Goal: Information Seeking & Learning: Check status

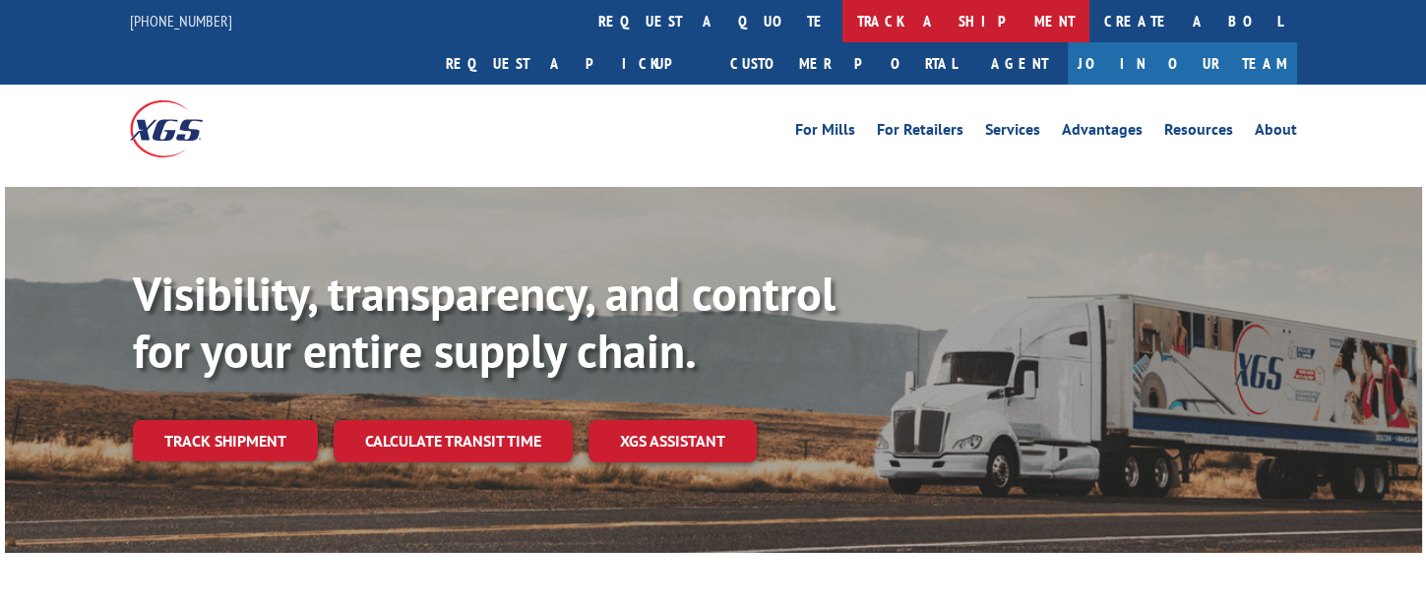
click at [843, 19] on link "track a shipment" at bounding box center [966, 21] width 247 height 42
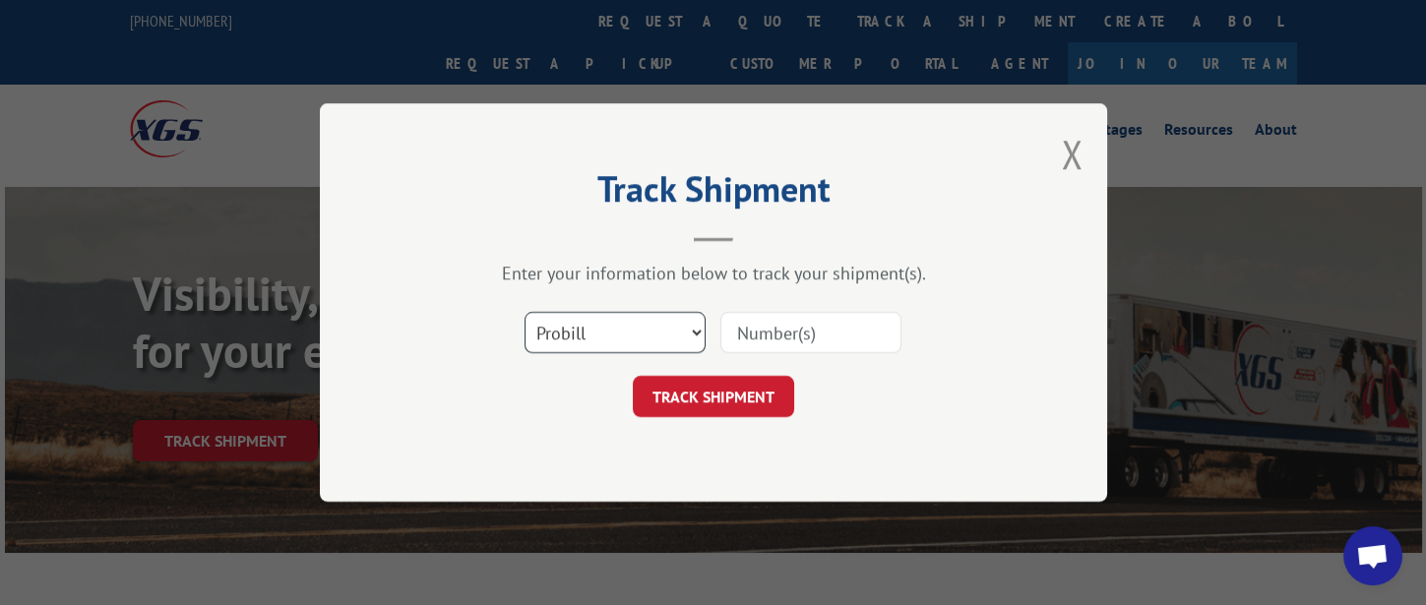
click at [651, 341] on select "Select category... Probill BOL PO" at bounding box center [615, 332] width 181 height 41
select select "bol"
click at [525, 312] on select "Select category... Probill BOL PO" at bounding box center [615, 332] width 181 height 41
click at [758, 346] on input at bounding box center [811, 332] width 181 height 41
type input "317053"
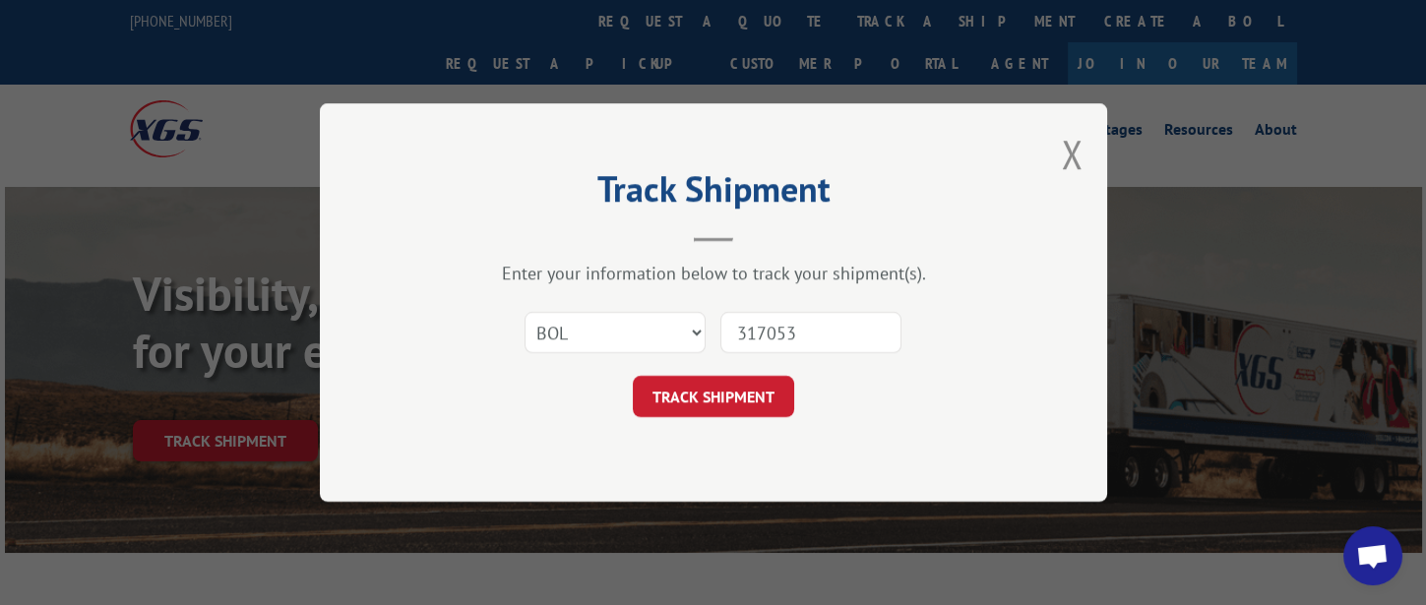
click button "TRACK SHIPMENT" at bounding box center [713, 396] width 161 height 41
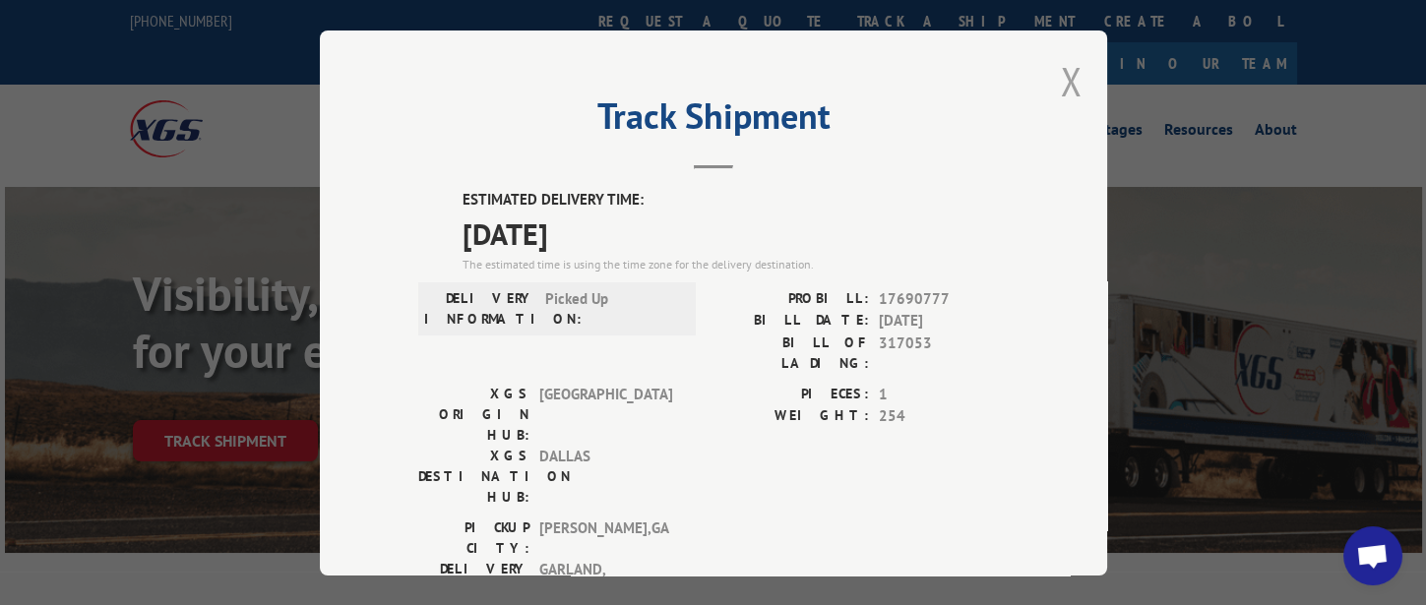
click at [1069, 86] on button "Close modal" at bounding box center [1072, 81] width 22 height 52
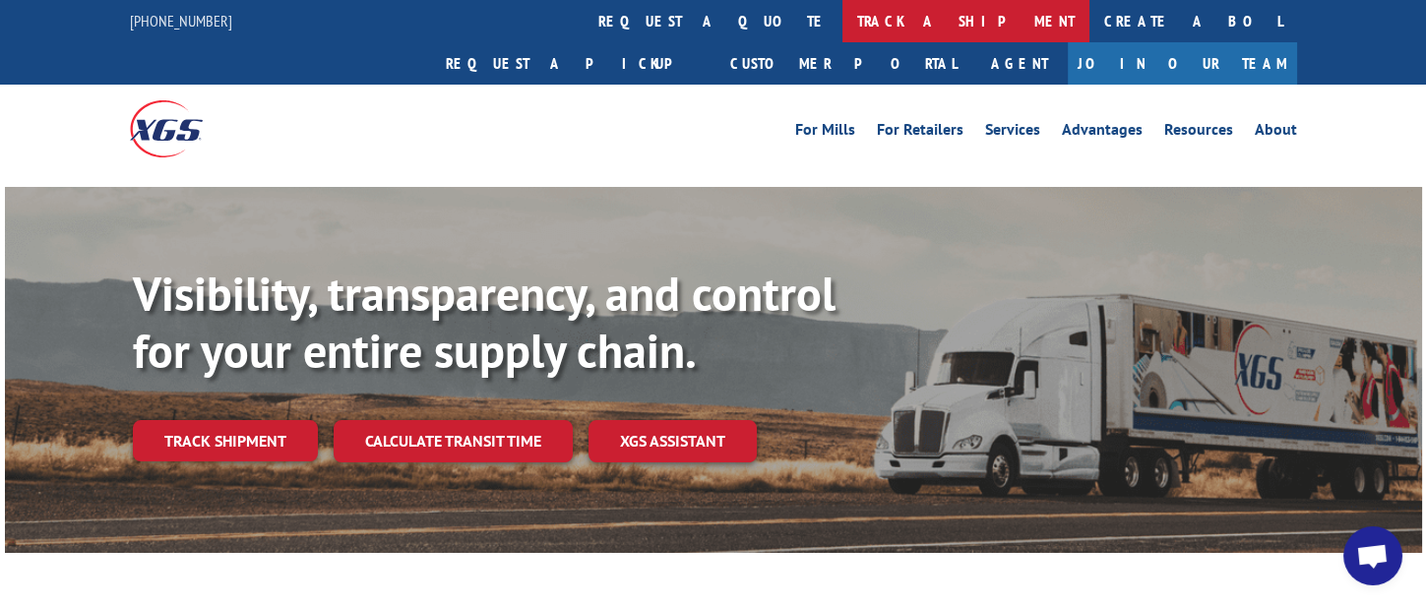
click at [843, 32] on link "track a shipment" at bounding box center [966, 21] width 247 height 42
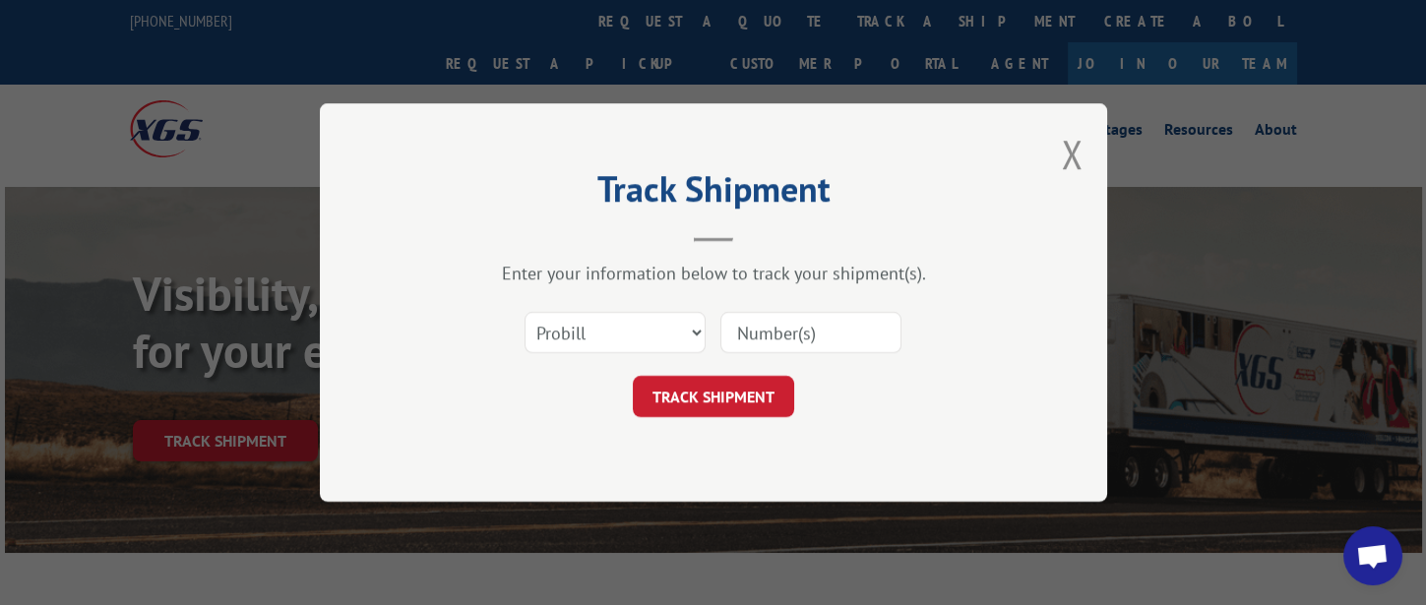
click at [798, 336] on input at bounding box center [811, 332] width 181 height 41
type input "17355650"
click at [738, 393] on button "TRACK SHIPMENT" at bounding box center [713, 396] width 161 height 41
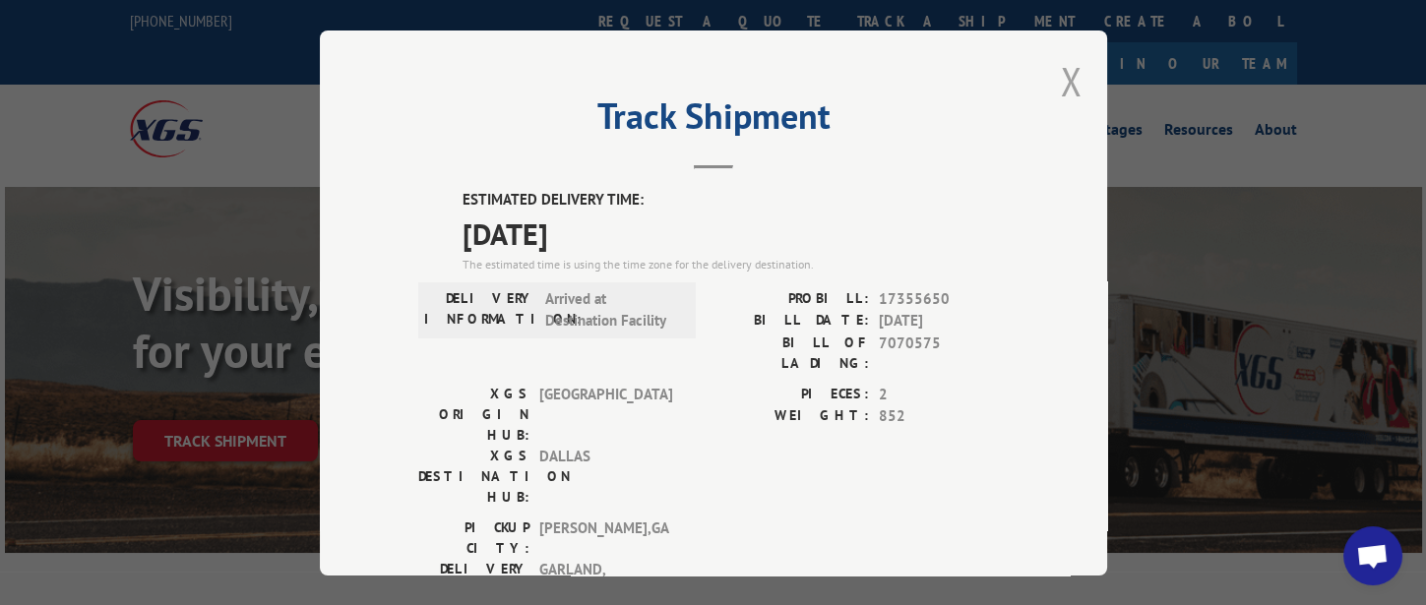
click at [1072, 86] on button "Close modal" at bounding box center [1072, 81] width 22 height 52
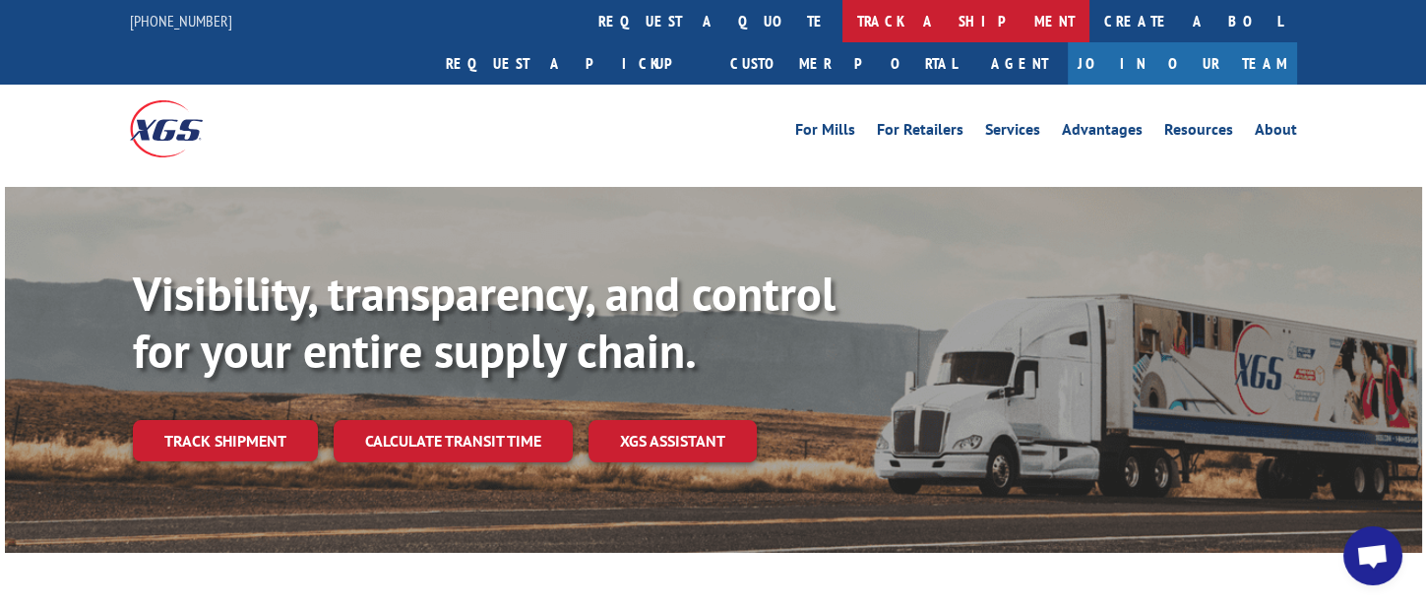
click at [843, 26] on link "track a shipment" at bounding box center [966, 21] width 247 height 42
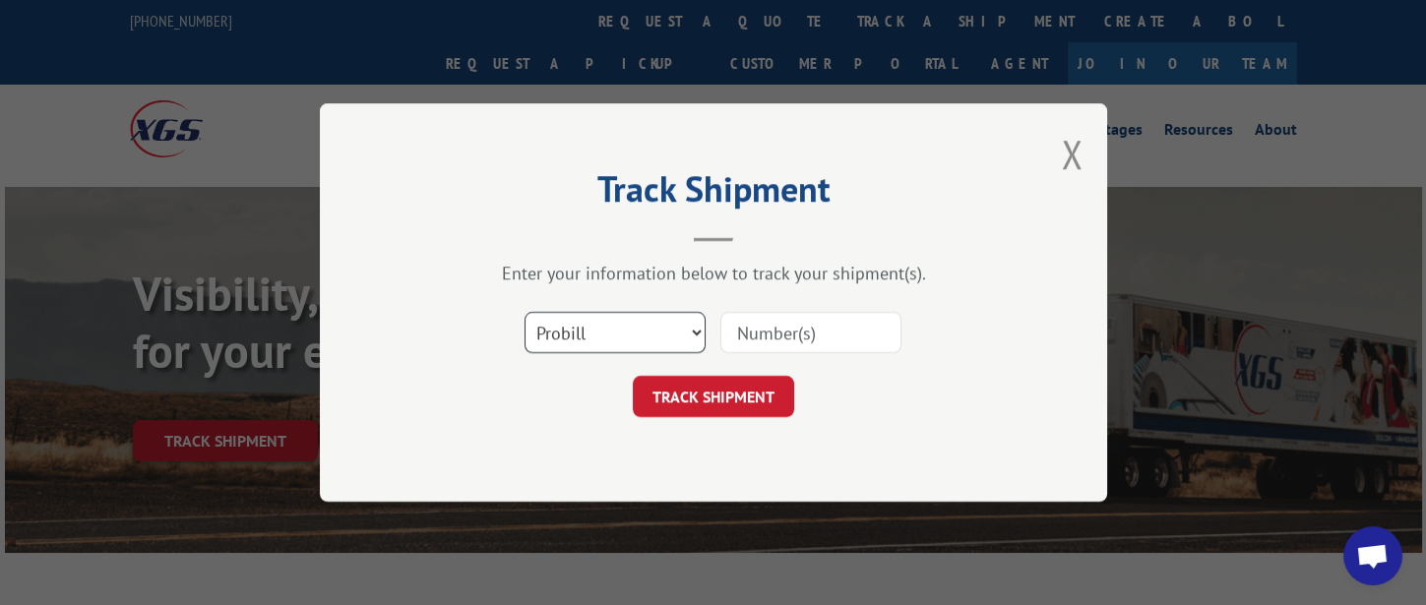
click at [626, 332] on select "Select category... Probill BOL PO" at bounding box center [615, 332] width 181 height 41
select select "bol"
click at [525, 312] on select "Select category... Probill BOL PO" at bounding box center [615, 332] width 181 height 41
click at [784, 337] on input at bounding box center [811, 332] width 181 height 41
type input "317053"
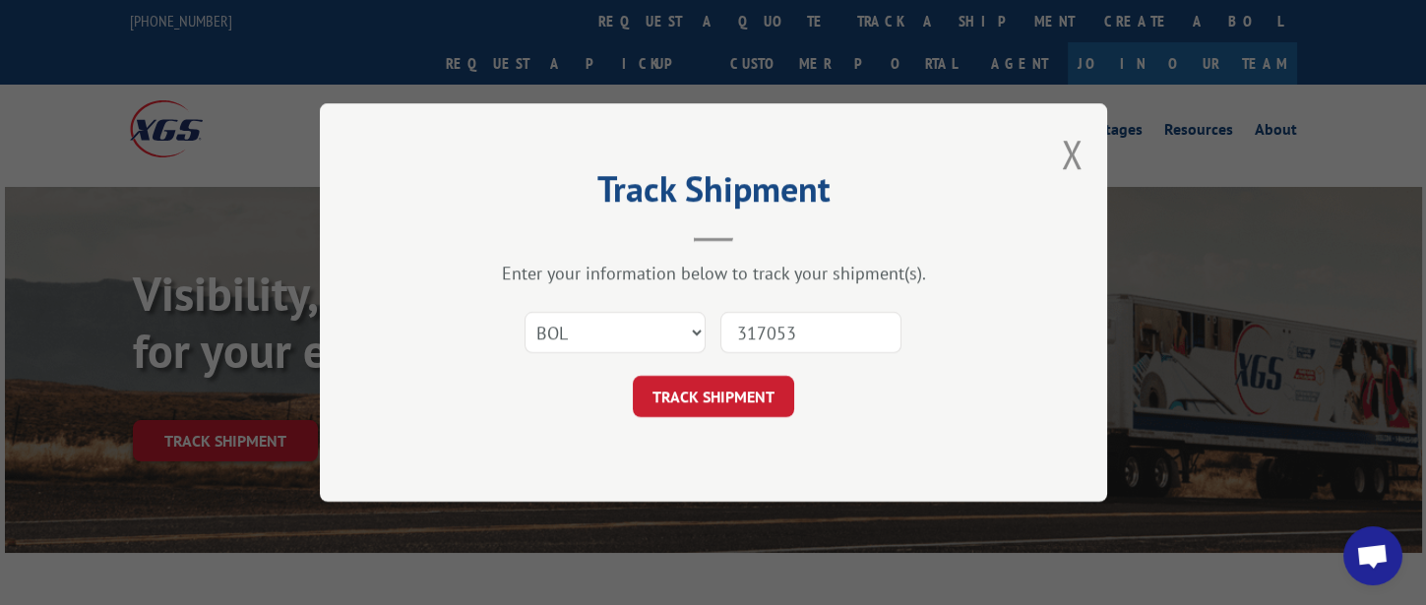
click button "TRACK SHIPMENT" at bounding box center [713, 396] width 161 height 41
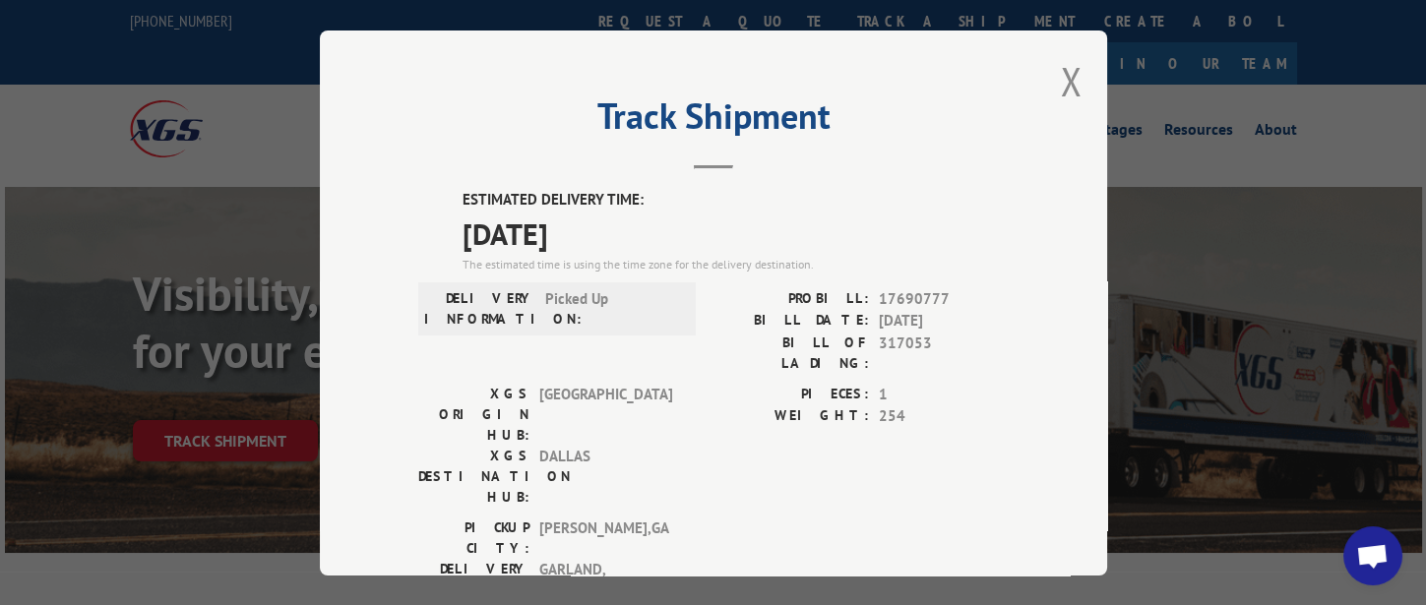
click at [1061, 72] on button "Close modal" at bounding box center [1072, 81] width 22 height 52
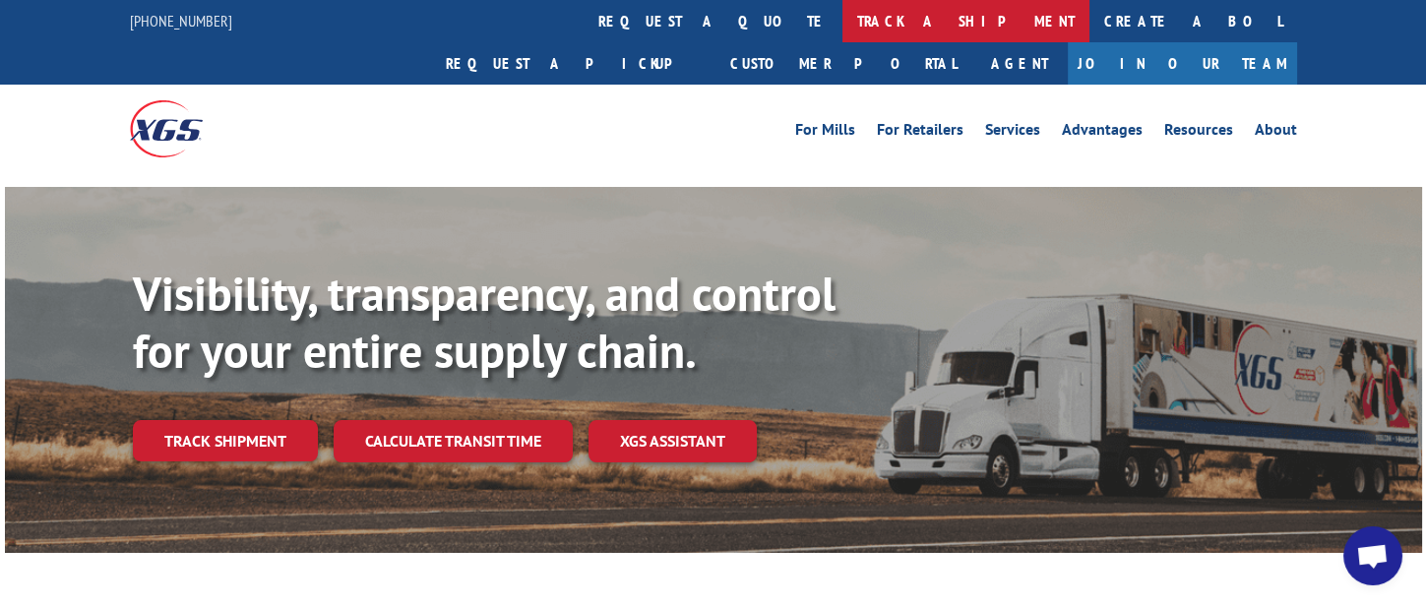
click at [843, 31] on link "track a shipment" at bounding box center [966, 21] width 247 height 42
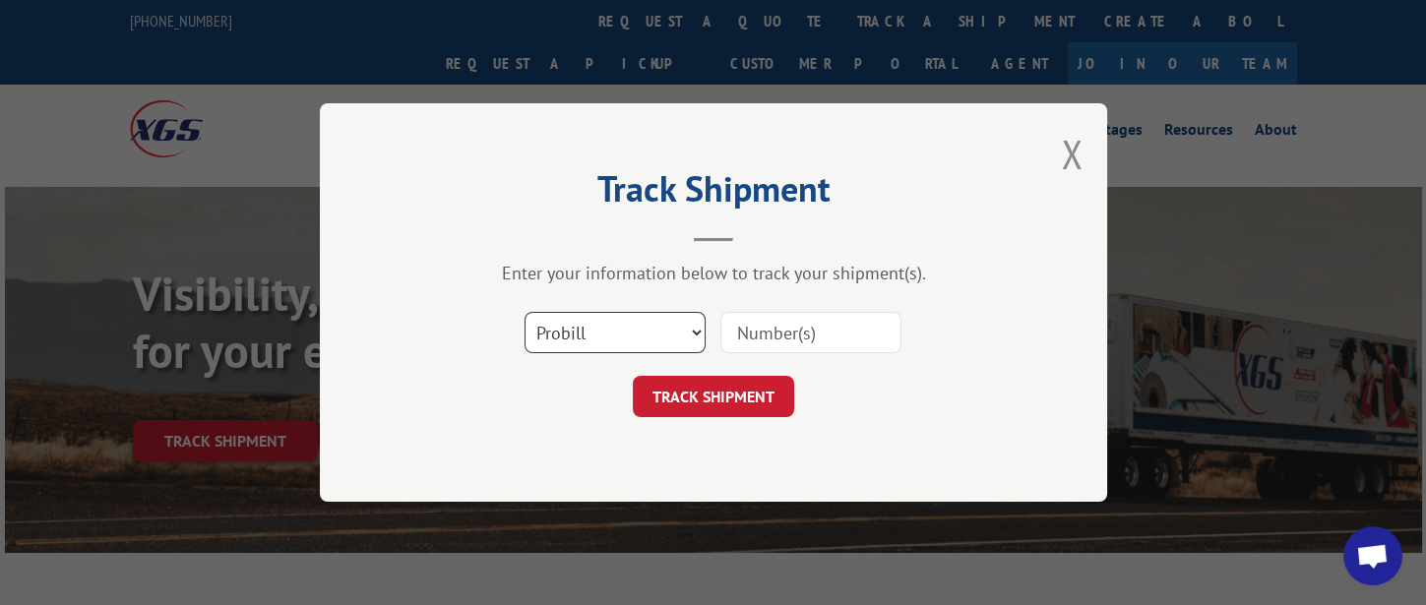
click at [641, 342] on select "Select category... Probill BOL PO" at bounding box center [615, 332] width 181 height 41
select select "bol"
click at [525, 312] on select "Select category... Probill BOL PO" at bounding box center [615, 332] width 181 height 41
click at [789, 325] on input at bounding box center [811, 332] width 181 height 41
type input "326833"
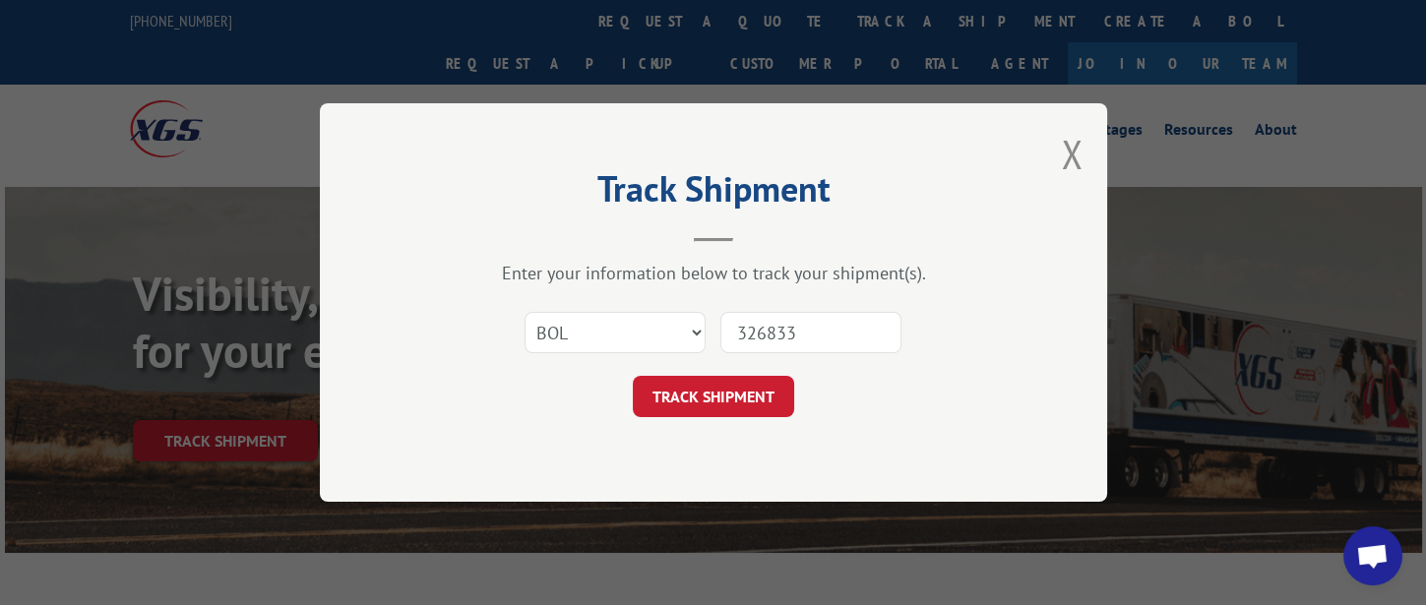
click button "TRACK SHIPMENT" at bounding box center [713, 396] width 161 height 41
